Goal: Information Seeking & Learning: Check status

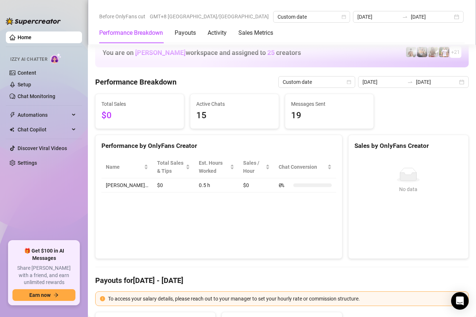
scroll to position [986, 0]
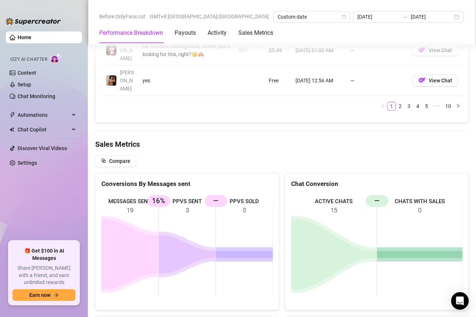
click at [31, 35] on link "Home" at bounding box center [25, 37] width 14 height 6
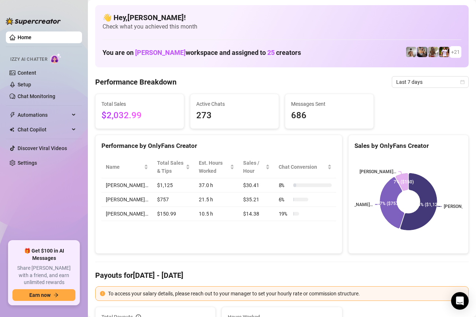
click at [18, 38] on link "Home" at bounding box center [25, 37] width 14 height 6
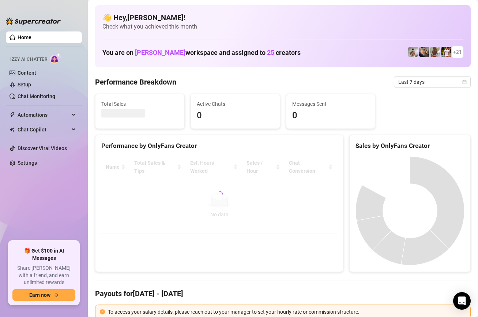
click at [45, 210] on ul "Home Izzy AI Chatter Content Setup Chat Monitoring Automations Chat Copilot Dis…" at bounding box center [44, 133] width 76 height 209
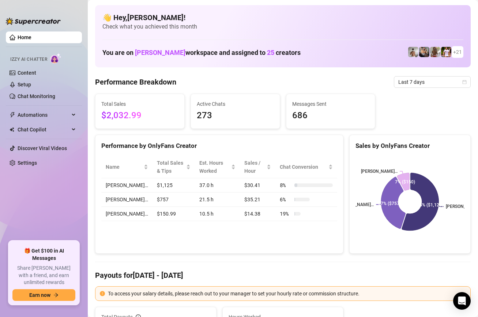
click at [135, 115] on span "$2,032.99" at bounding box center [139, 116] width 77 height 14
click at [29, 74] on link "Content" at bounding box center [27, 73] width 19 height 6
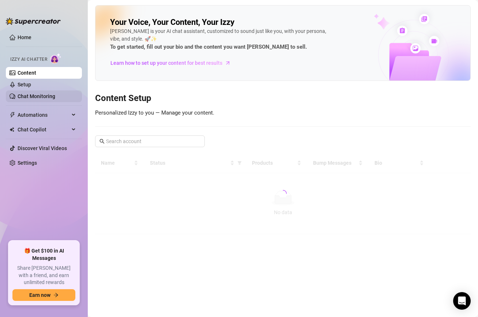
click at [30, 94] on link "Chat Monitoring" at bounding box center [37, 96] width 38 height 6
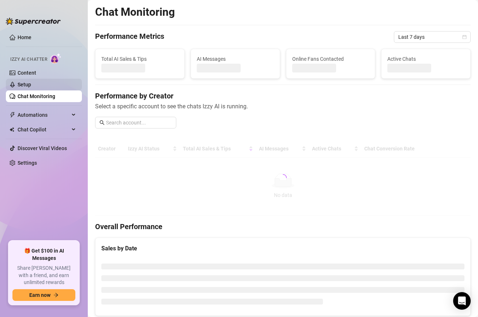
click at [29, 83] on link "Setup" at bounding box center [25, 85] width 14 height 6
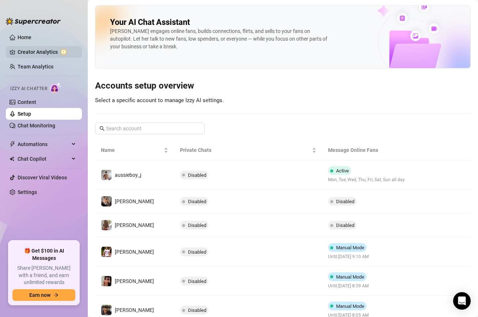
click at [35, 46] on link "Creator Analytics" at bounding box center [47, 52] width 59 height 12
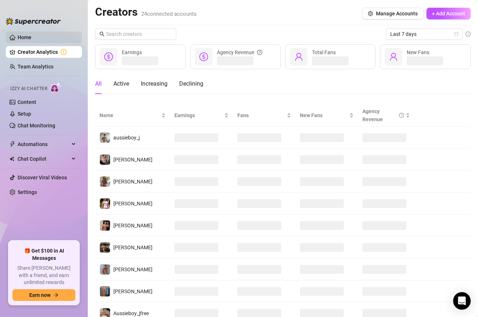
click at [31, 38] on link "Home" at bounding box center [25, 37] width 14 height 6
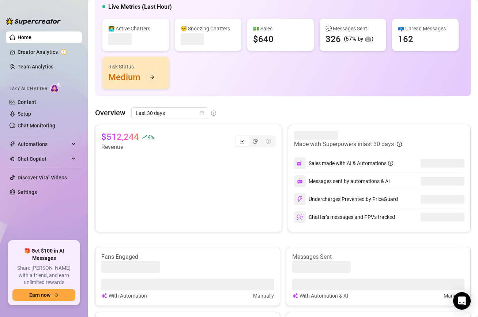
scroll to position [72, 0]
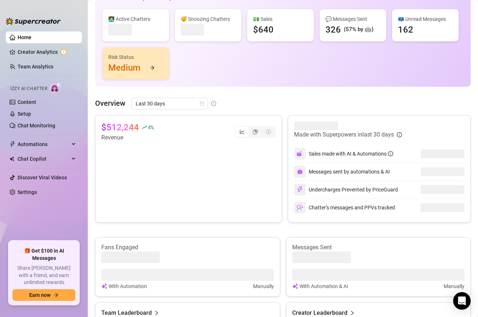
click at [34, 66] on link "Team Analytics" at bounding box center [36, 67] width 36 height 6
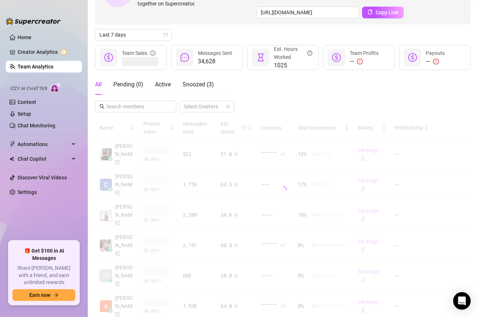
click at [36, 46] on ul "Home Creator Analytics Team Analytics Izzy AI Chatter Content Setup Chat Monito…" at bounding box center [44, 133] width 76 height 209
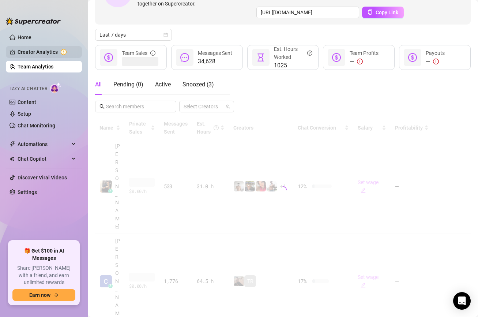
click at [35, 53] on link "Creator Analytics" at bounding box center [47, 52] width 59 height 12
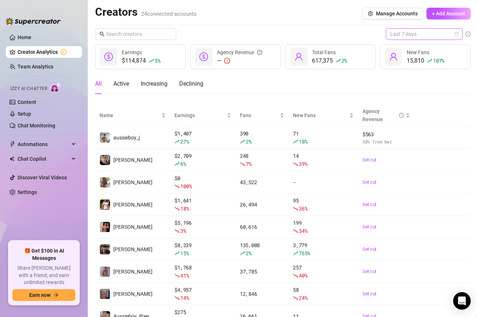
click at [437, 37] on span "Last 7 days" at bounding box center [424, 34] width 68 height 11
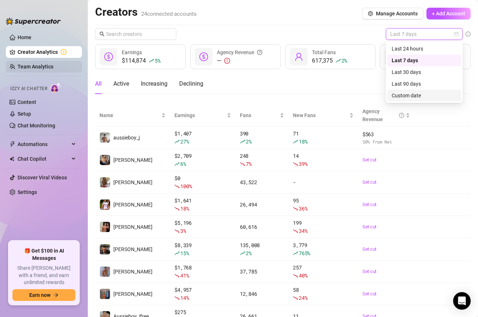
click at [36, 68] on link "Team Analytics" at bounding box center [36, 67] width 36 height 6
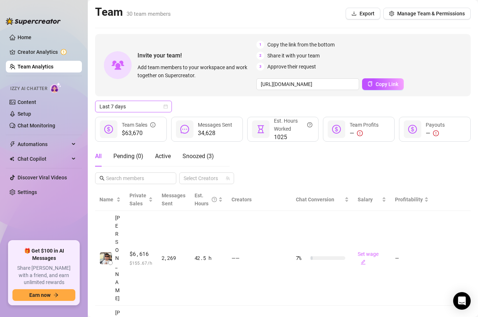
click at [134, 105] on span "Last 7 days" at bounding box center [134, 106] width 68 height 11
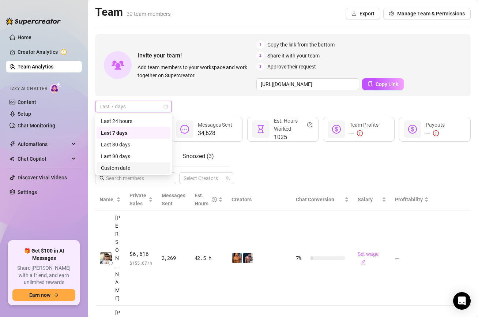
click at [129, 168] on div "Custom date" at bounding box center [133, 168] width 65 height 8
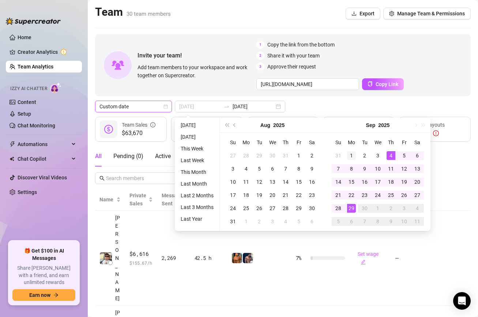
type input "[DATE]"
click at [350, 159] on div "1" at bounding box center [351, 155] width 9 height 9
click at [352, 209] on div "29" at bounding box center [351, 208] width 9 height 9
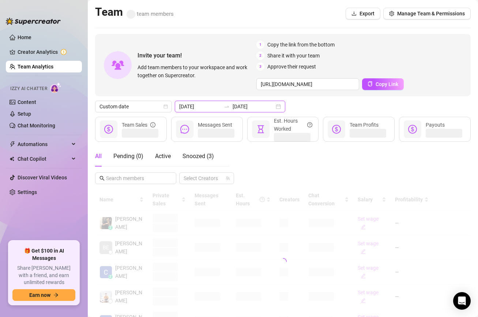
click at [243, 104] on input "[DATE]" at bounding box center [254, 106] width 42 height 8
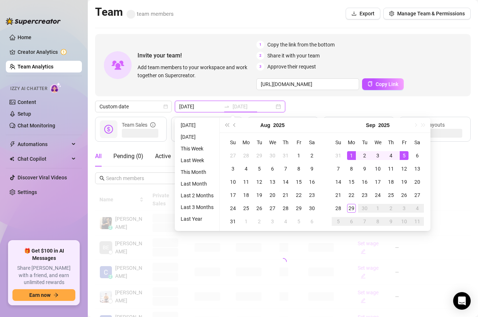
type input "[DATE]"
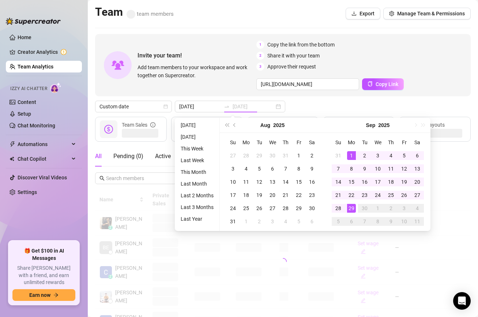
click at [353, 208] on div "29" at bounding box center [351, 208] width 9 height 9
type input "[DATE]"
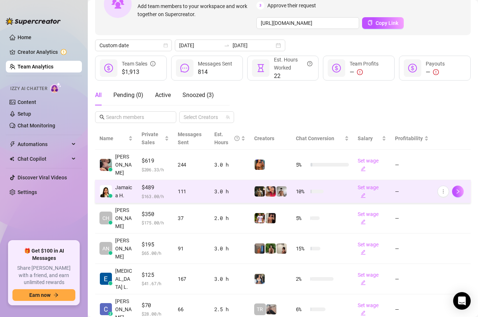
scroll to position [61, 0]
